Goal: Information Seeking & Learning: Learn about a topic

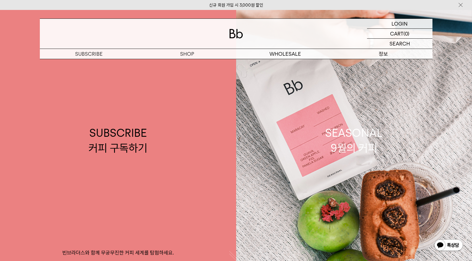
click at [385, 54] on p "정보" at bounding box center [383, 54] width 98 height 10
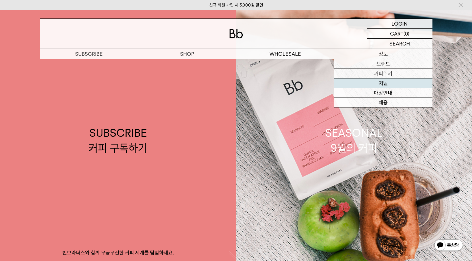
click at [385, 85] on link "저널" at bounding box center [383, 83] width 98 height 10
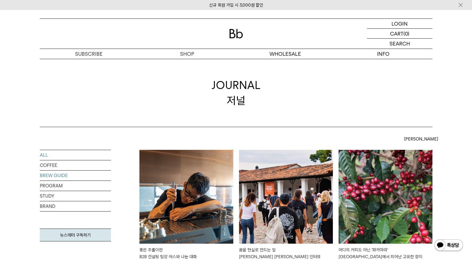
click at [82, 173] on link "BREW GUIDE" at bounding box center [75, 176] width 71 height 10
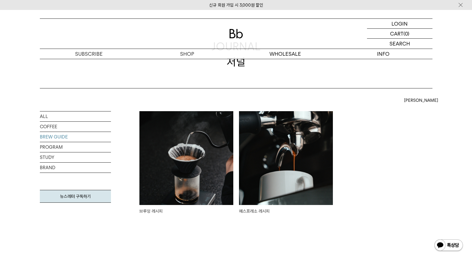
scroll to position [96, 0]
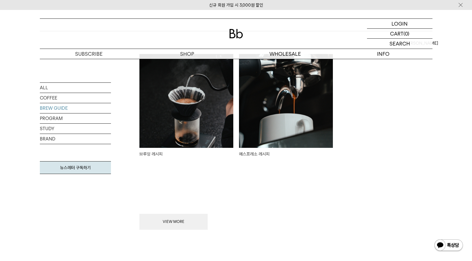
click at [171, 135] on img at bounding box center [186, 101] width 94 height 94
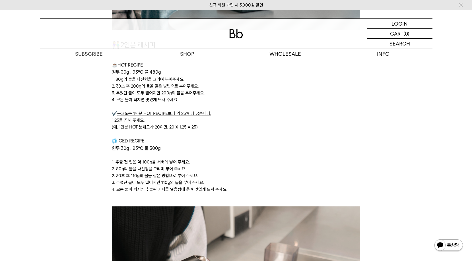
scroll to position [1418, 0]
